Goal: Check status: Check status

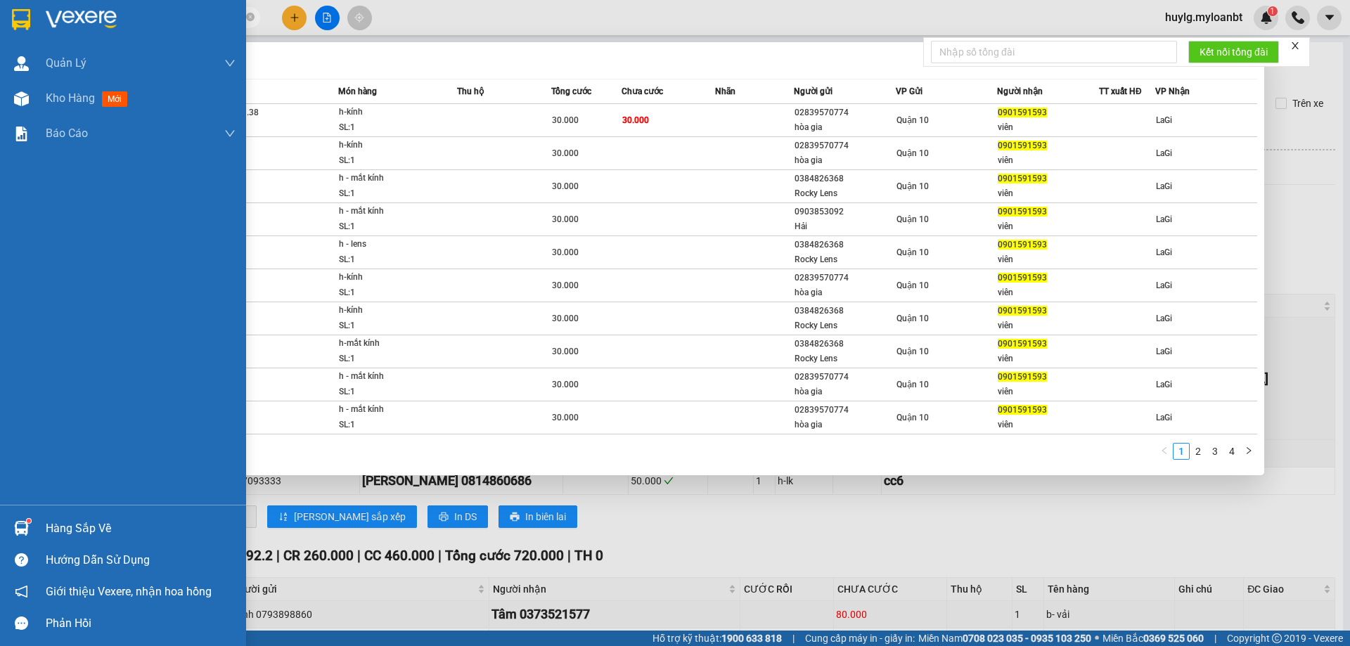
click at [95, 506] on div "Quản Lý Quản lý giao nhận mới Kho hàng mới Báo cáo Mẫu 1: Báo cáo dòng tiền the…" at bounding box center [123, 323] width 246 height 646
click at [91, 516] on div "Hàng sắp về" at bounding box center [123, 528] width 246 height 32
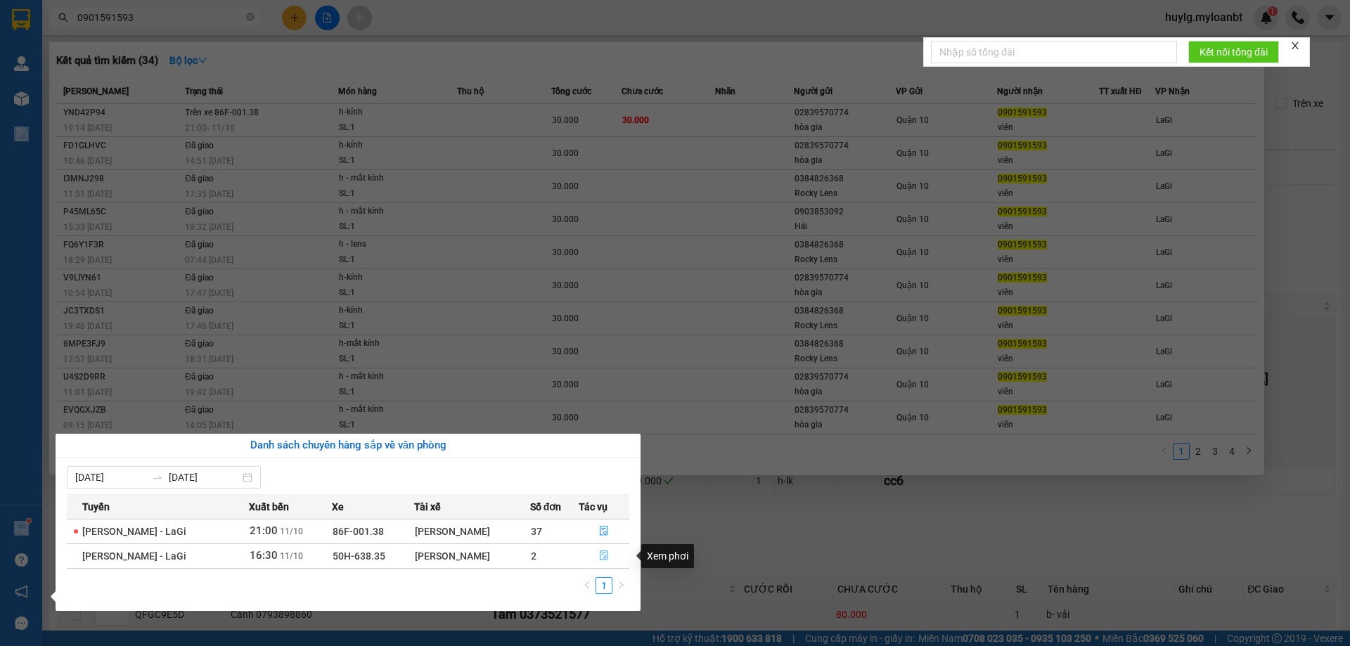
click at [606, 558] on button "button" at bounding box center [604, 556] width 50 height 22
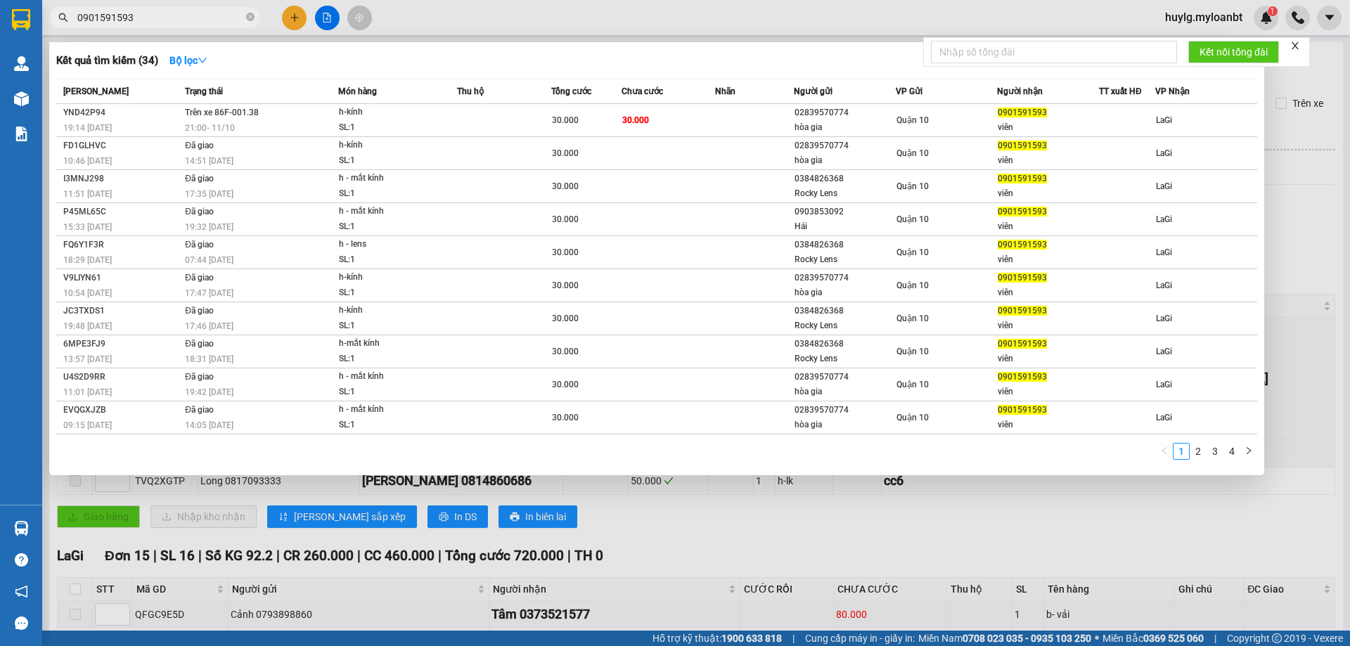
click at [609, 550] on div at bounding box center [675, 323] width 1350 height 646
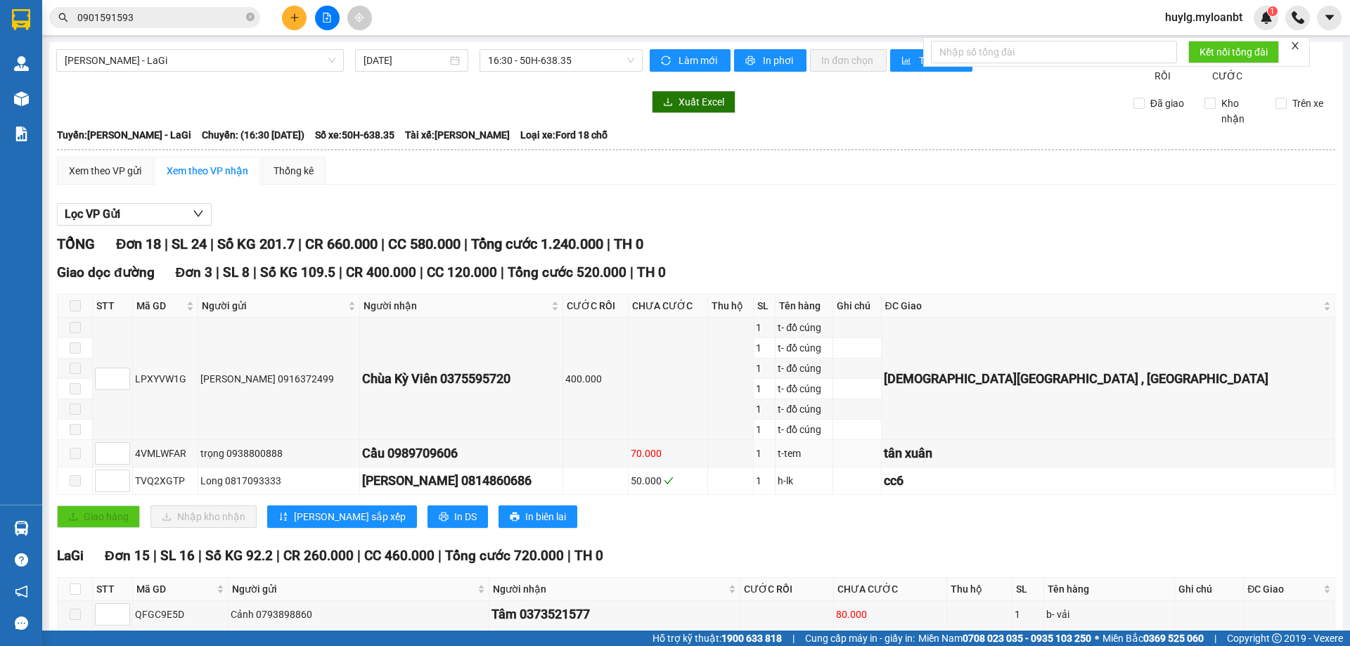
scroll to position [70, 0]
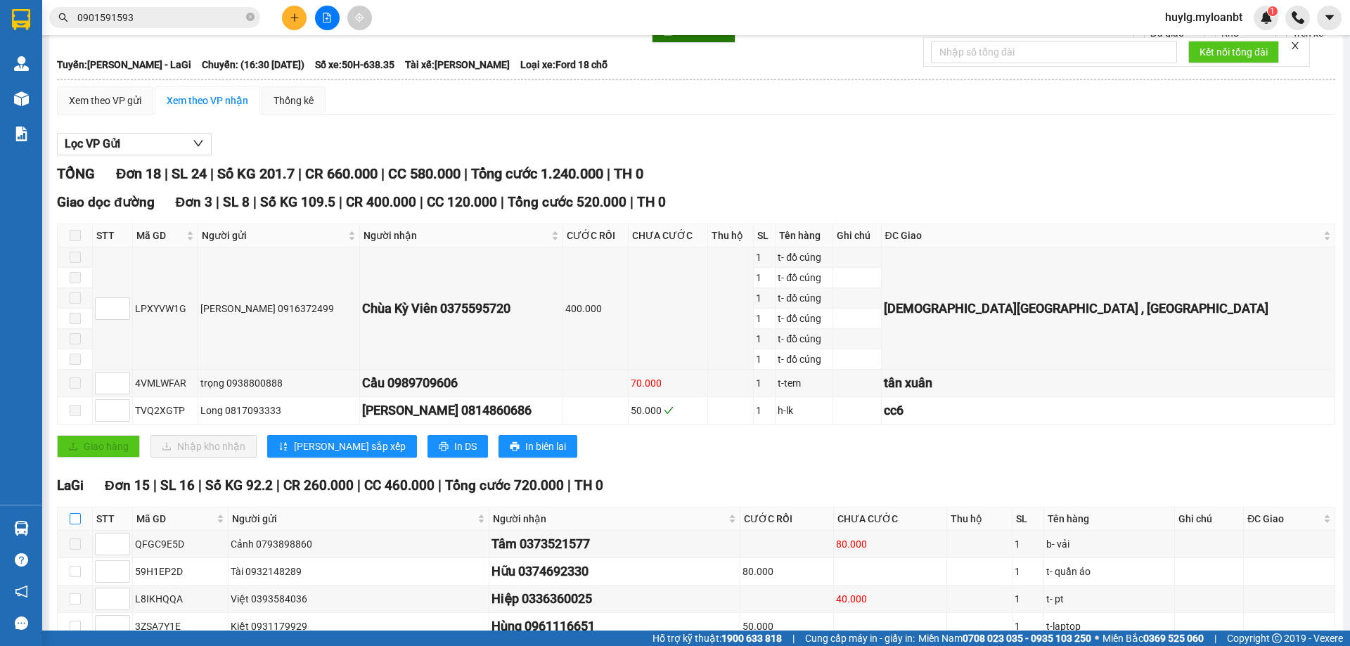
click at [73, 527] on label at bounding box center [75, 518] width 11 height 15
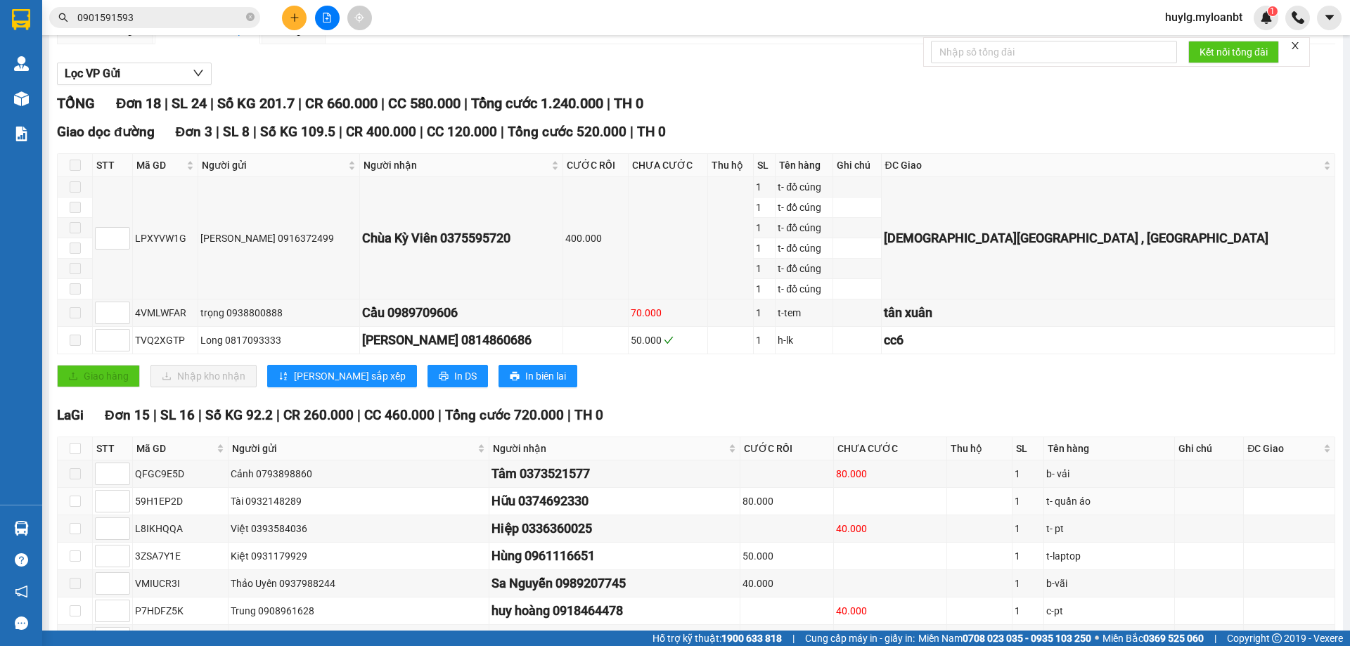
scroll to position [422, 0]
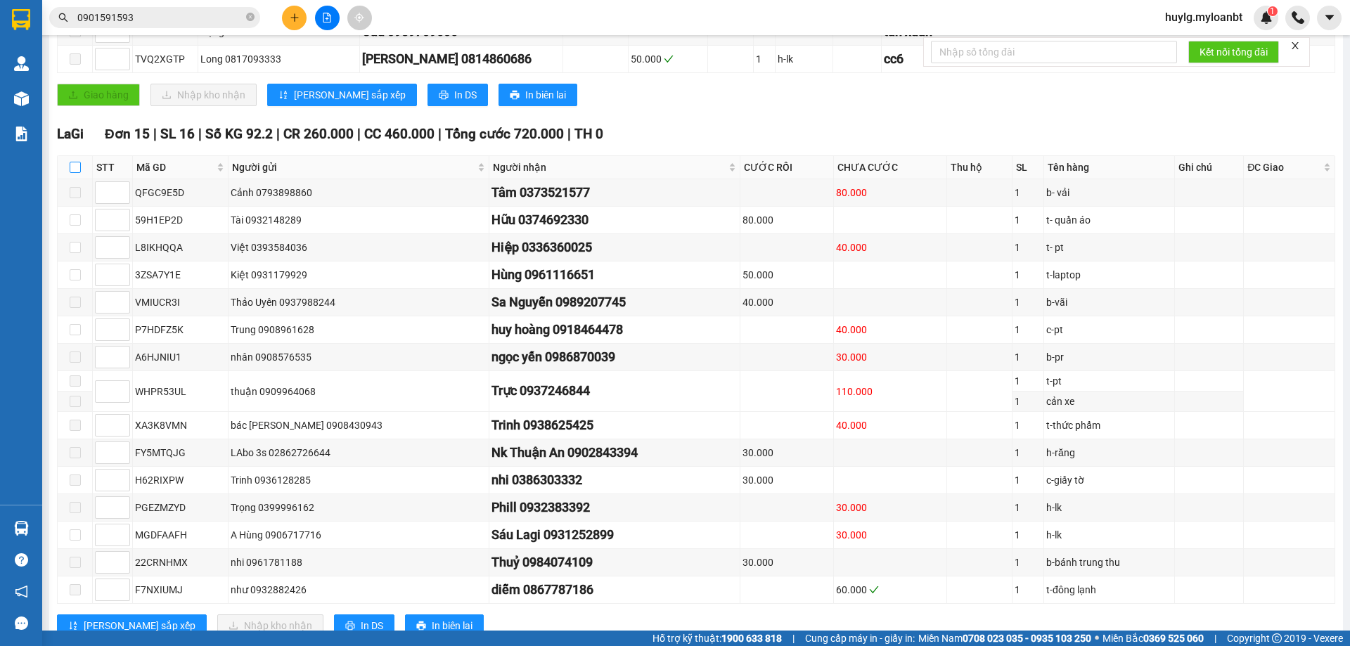
click at [77, 175] on label at bounding box center [75, 167] width 11 height 15
click at [77, 173] on input "checkbox" at bounding box center [75, 167] width 11 height 11
checkbox input "true"
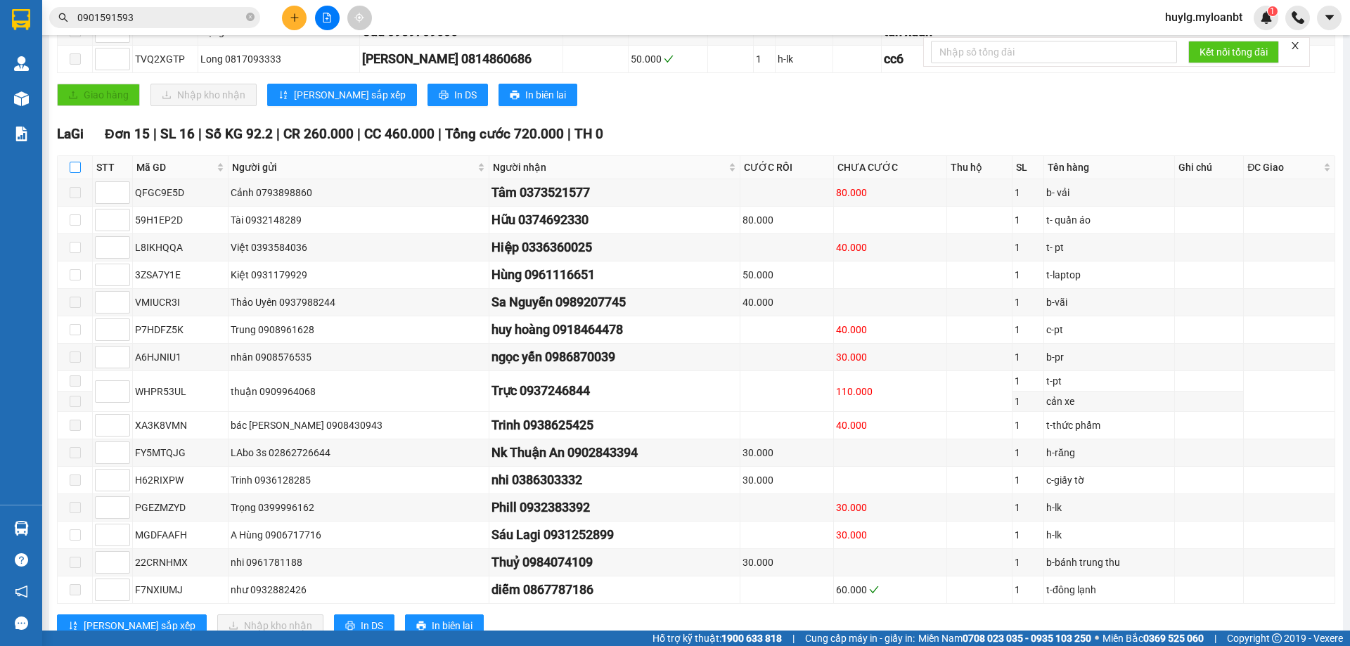
checkbox input "true"
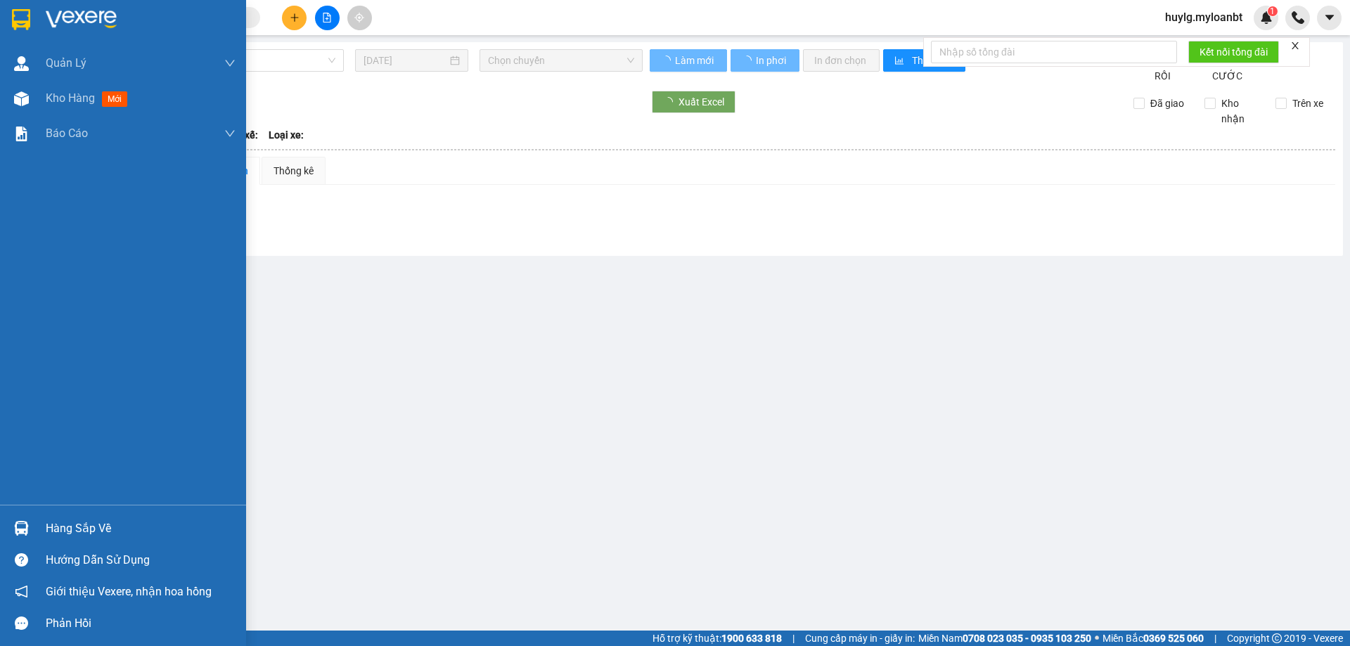
click at [51, 520] on div "Hàng sắp về" at bounding box center [141, 528] width 190 height 21
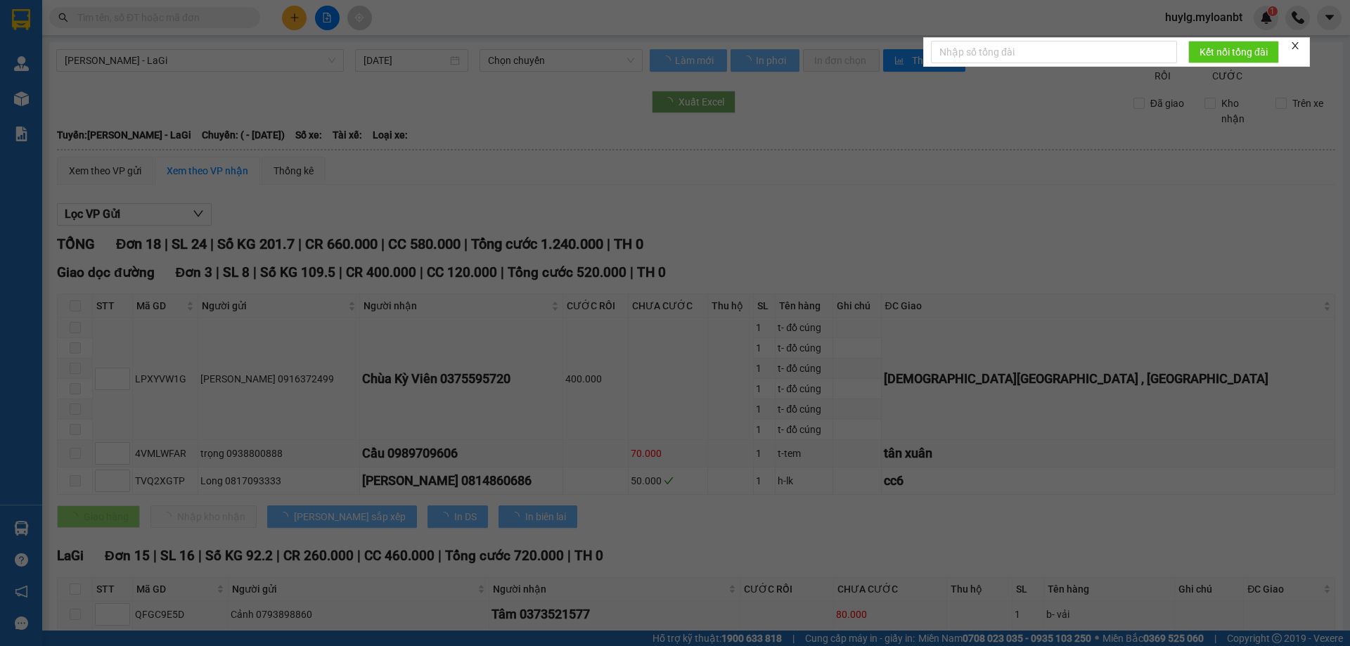
click at [455, 345] on section "Kết quả tìm kiếm ( 0 ) Bộ lọc No Data huylg.myloanbt 1 Quản [PERSON_NAME] lý gi…" at bounding box center [675, 323] width 1350 height 646
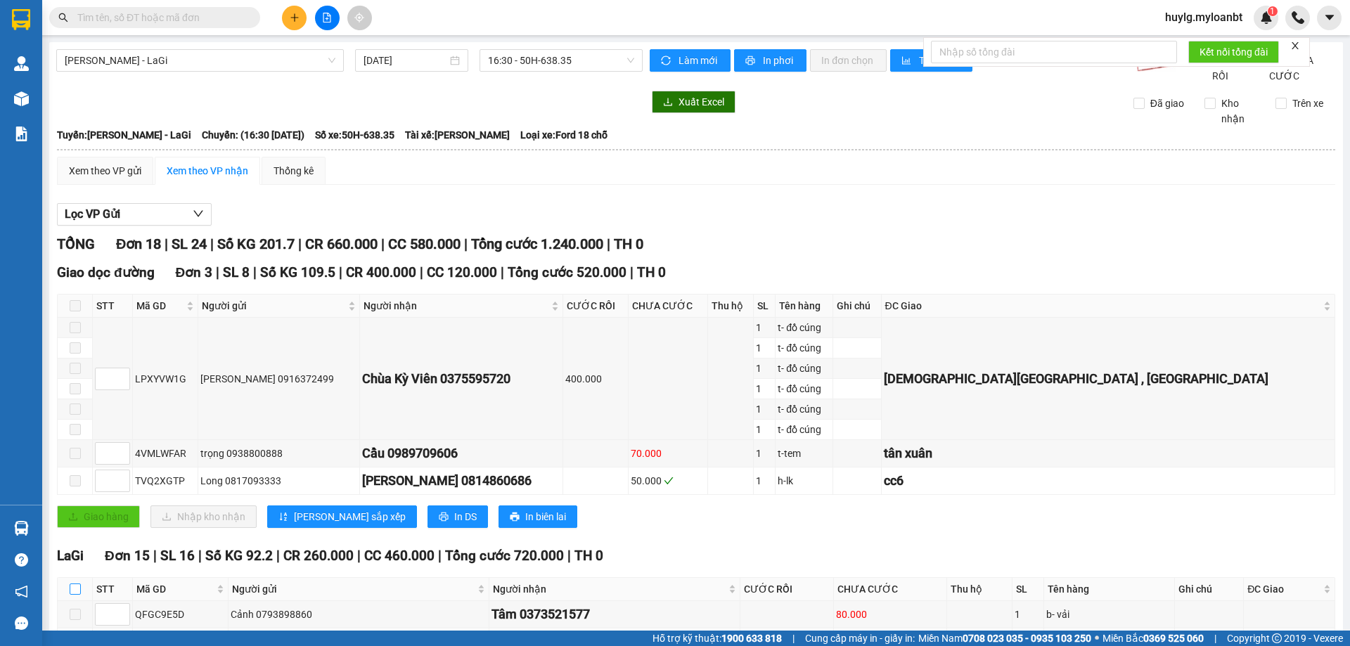
click at [77, 595] on input "checkbox" at bounding box center [75, 588] width 11 height 11
checkbox input "true"
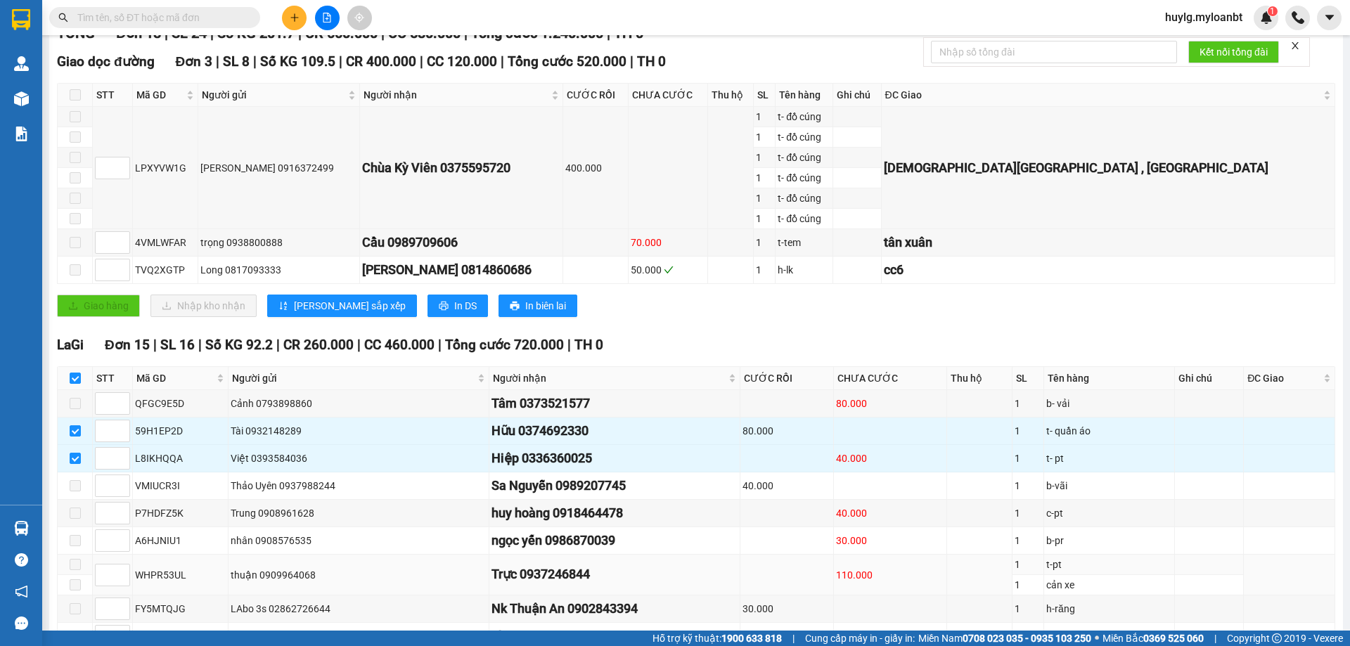
scroll to position [483, 0]
